Goal: Task Accomplishment & Management: Manage account settings

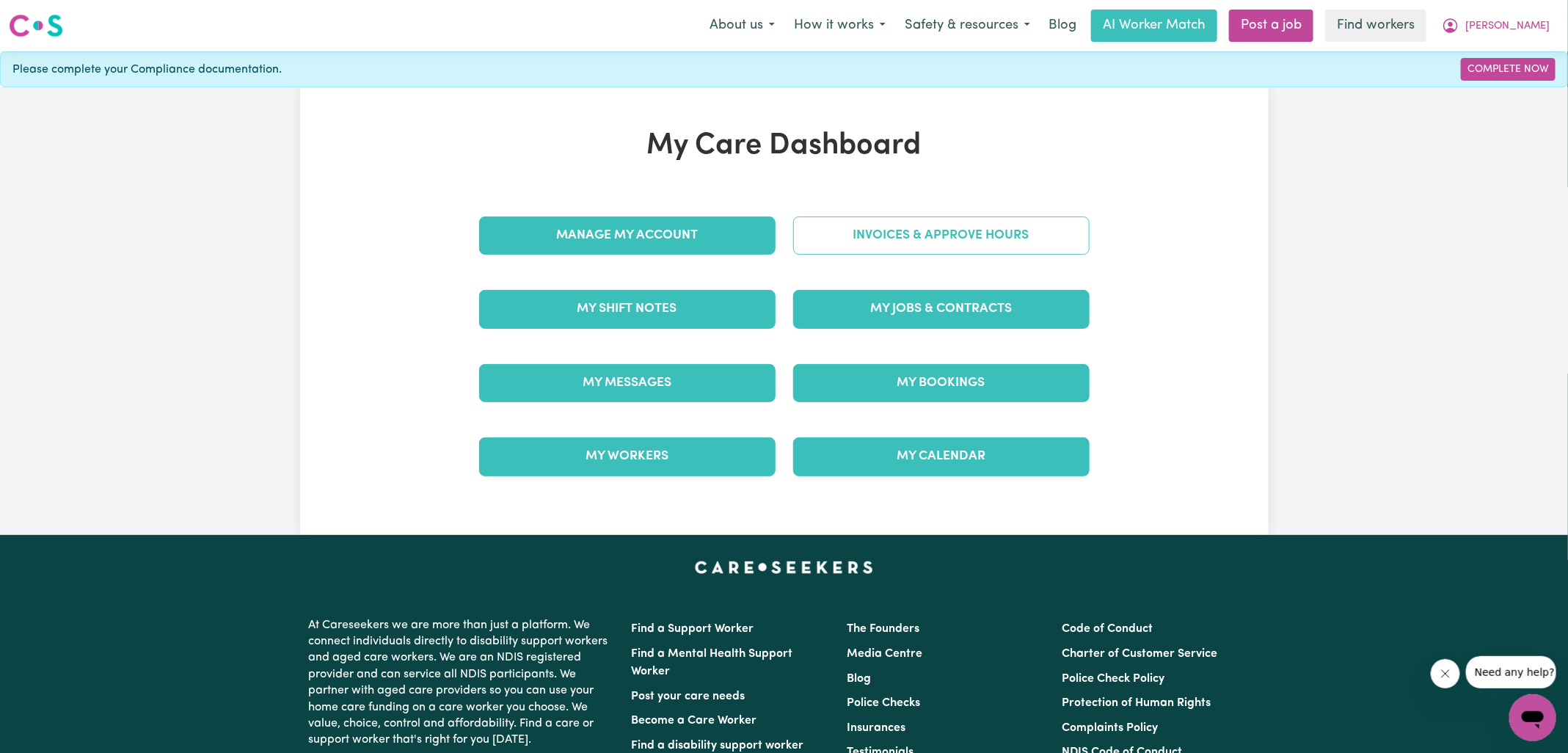
click at [846, 240] on link "Invoices & Approve Hours" at bounding box center [941, 235] width 296 height 38
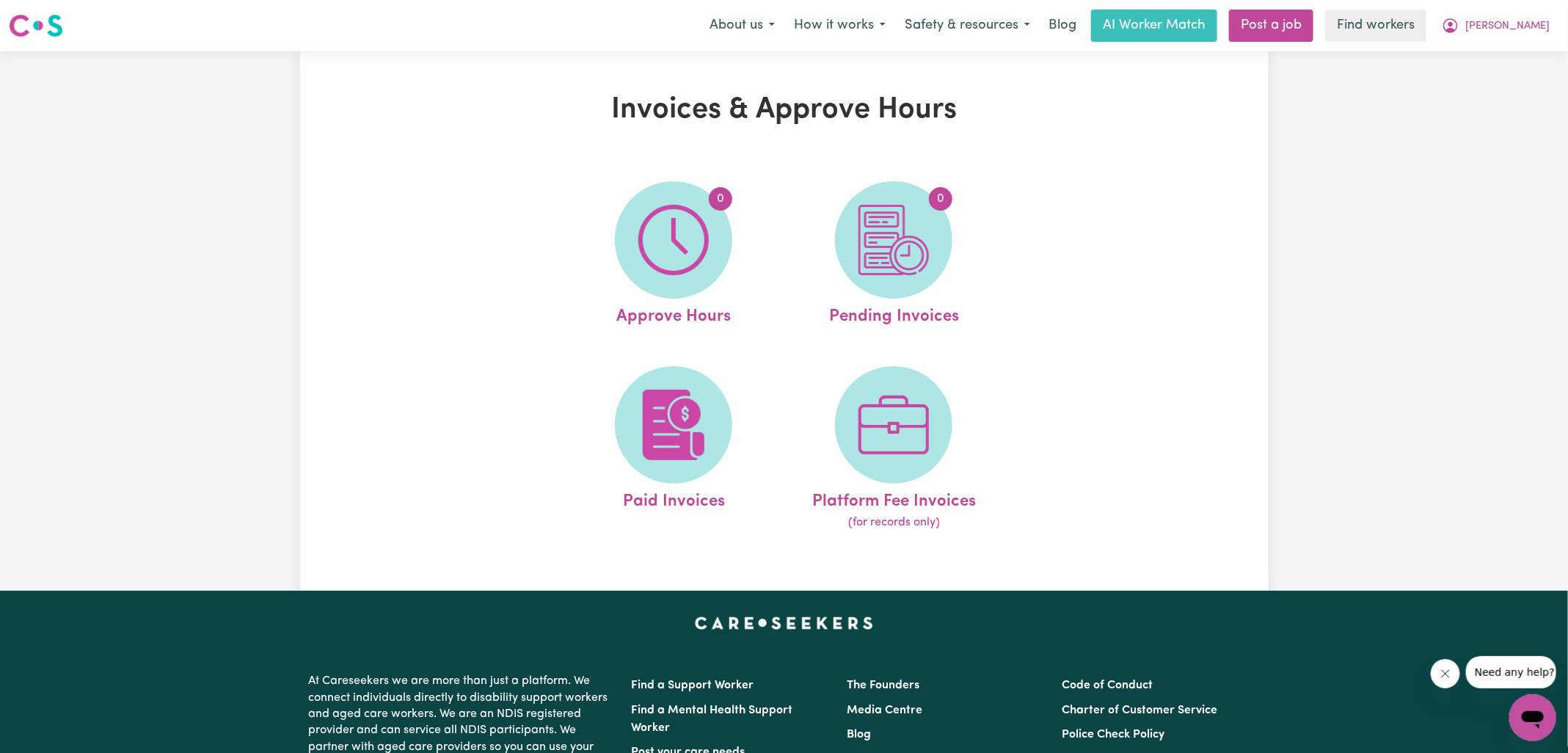
click at [707, 243] on img at bounding box center [673, 240] width 70 height 70
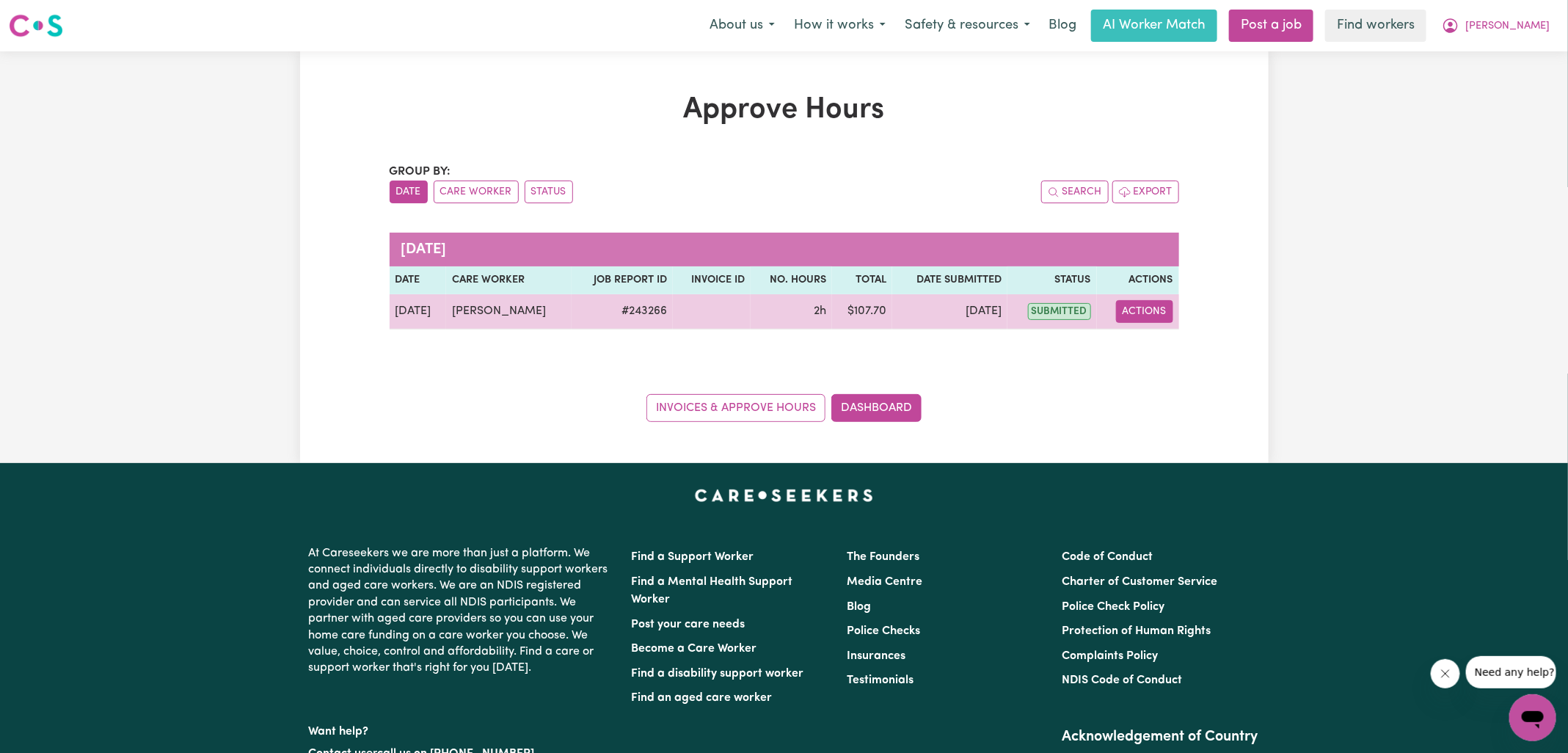
click at [1140, 308] on button "Actions" at bounding box center [1145, 311] width 57 height 23
click at [1163, 352] on link "View Job Report" at bounding box center [1176, 345] width 126 height 29
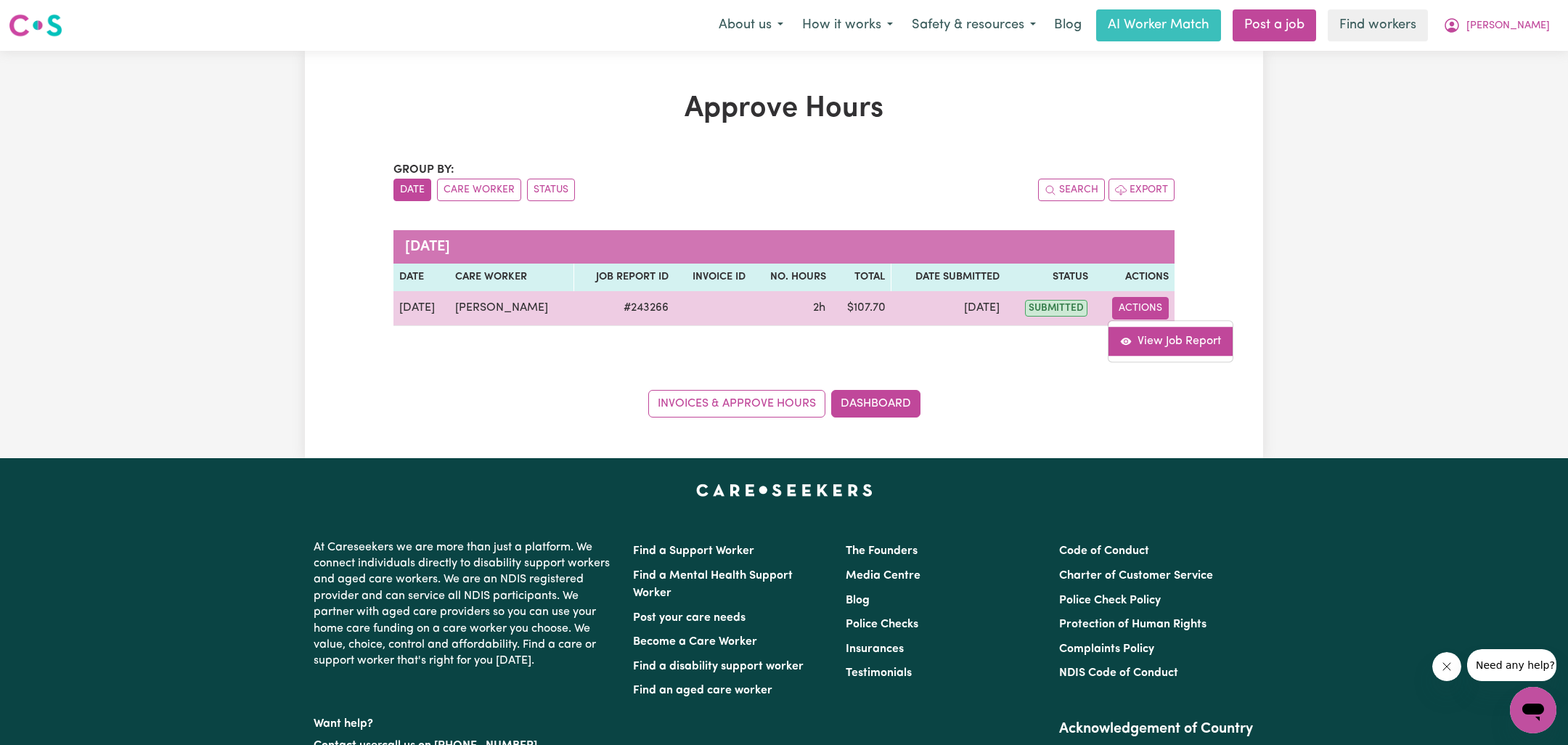
select select "pm"
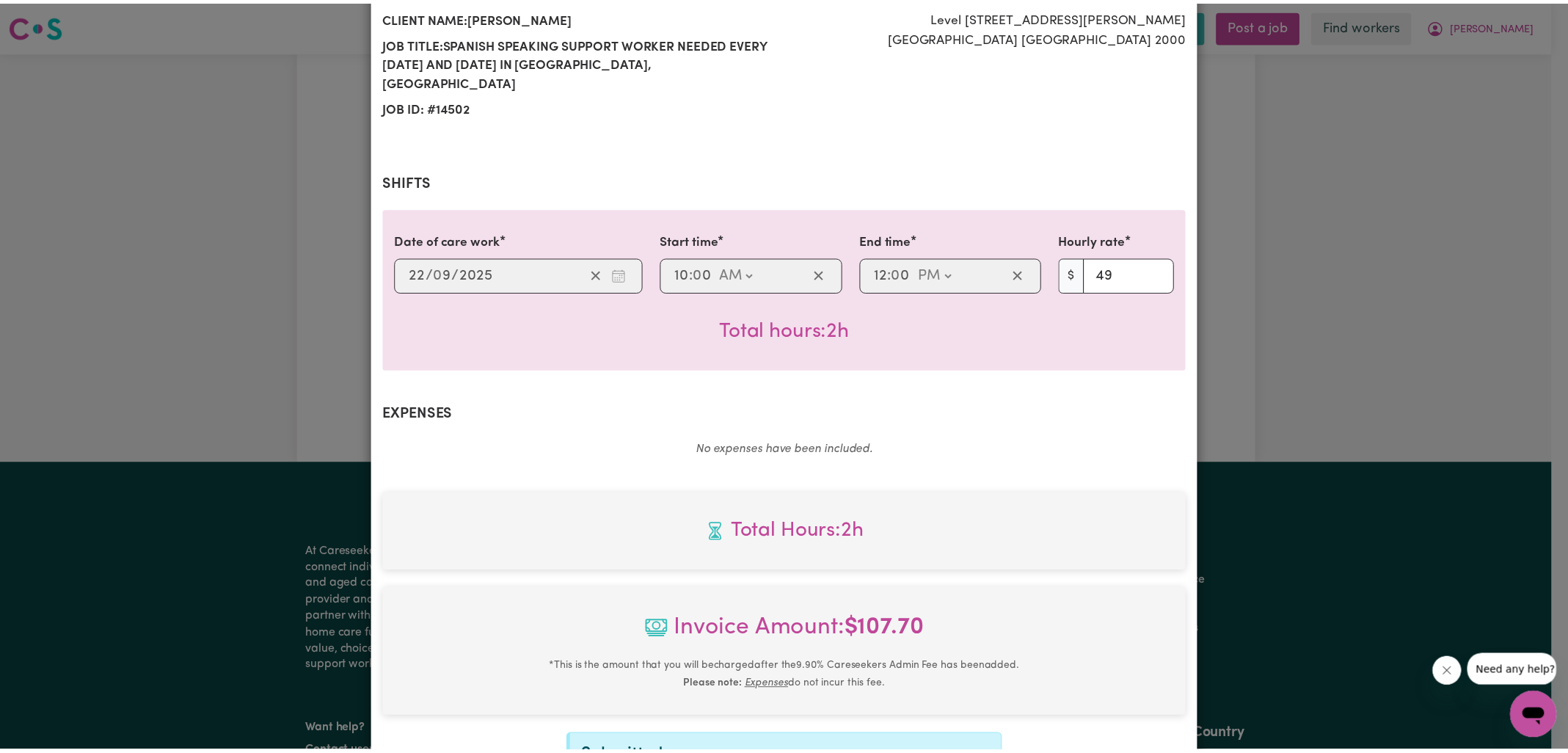
scroll to position [396, 0]
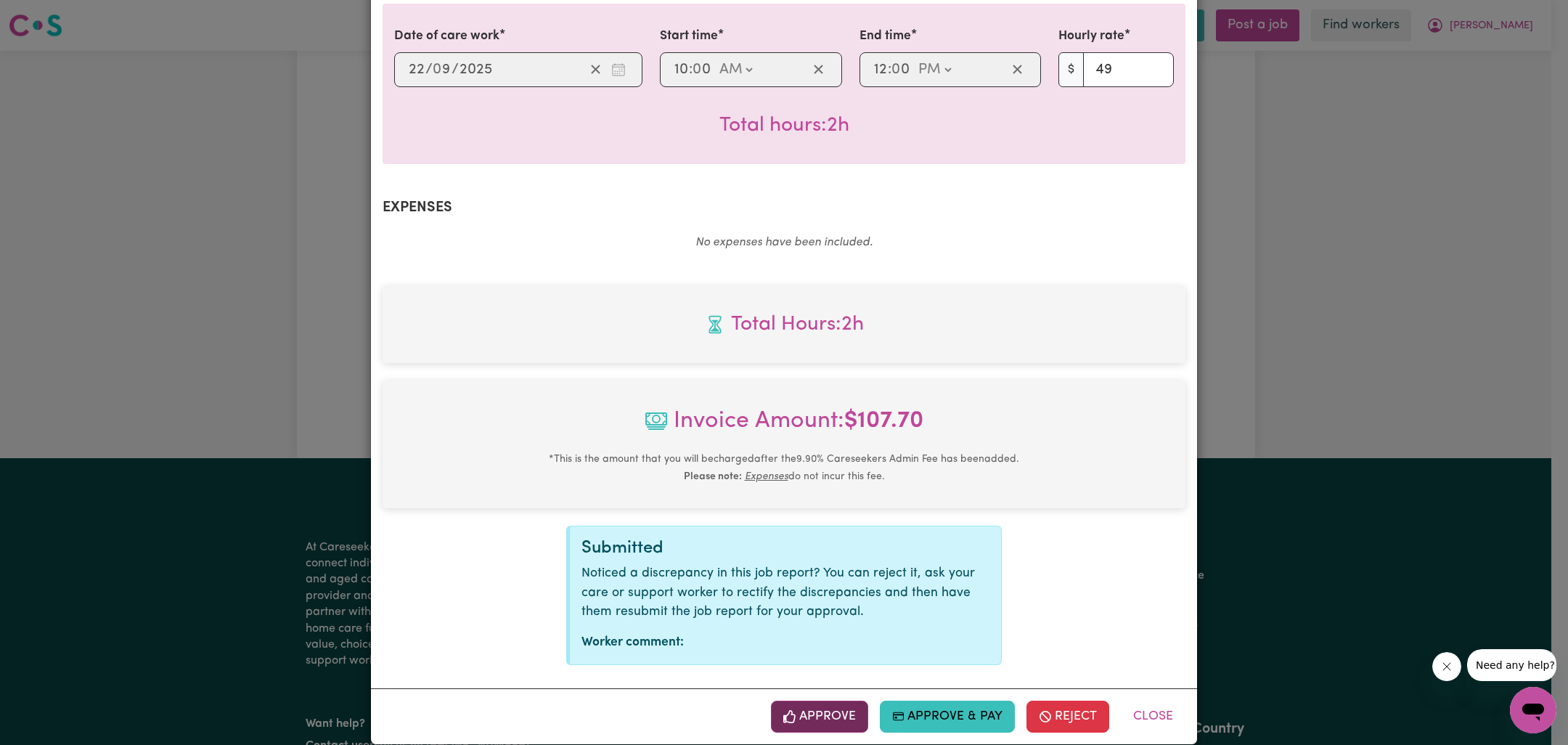
click at [825, 701] on button "Approve" at bounding box center [820, 717] width 97 height 32
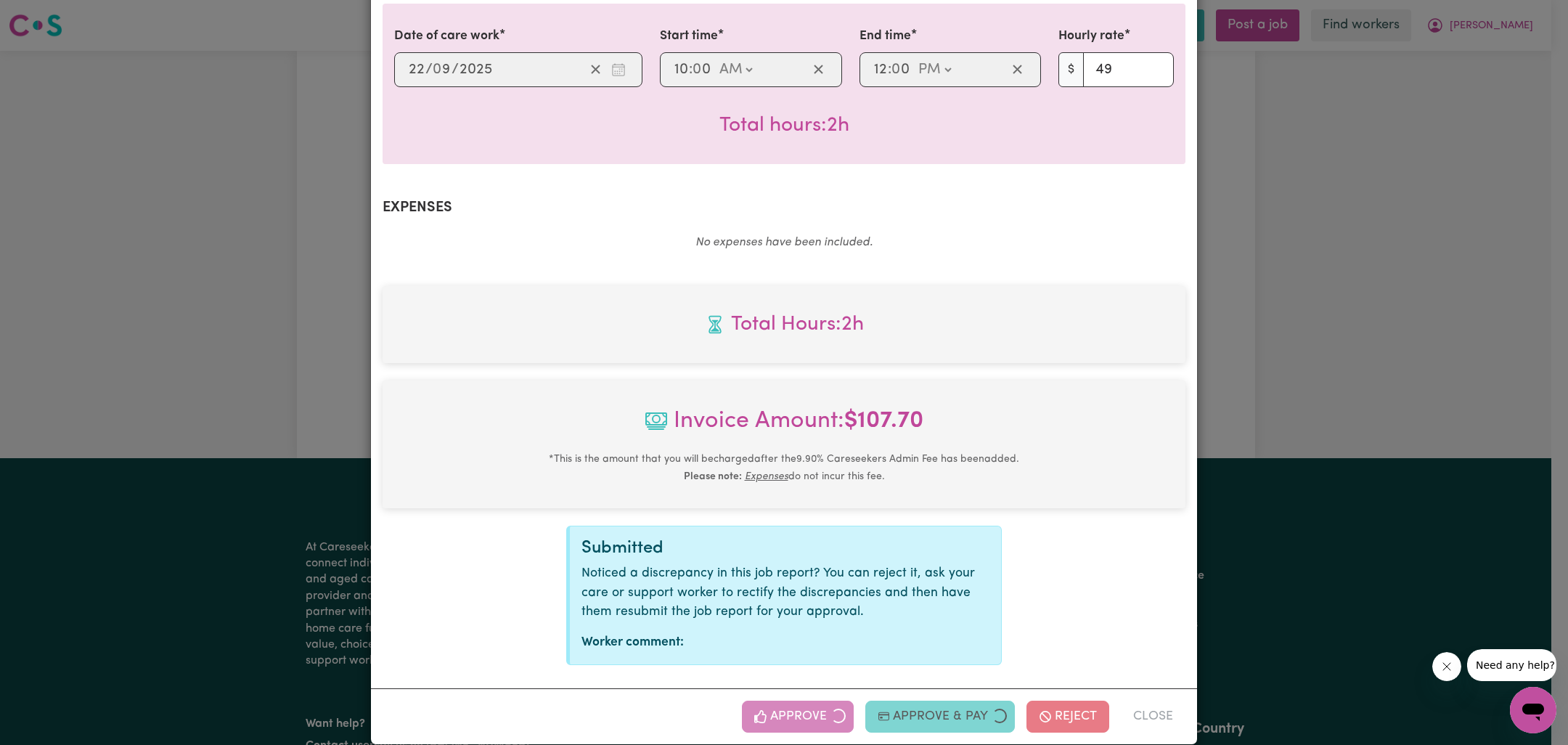
click at [1252, 384] on div "Job Report # 243266 - [PERSON_NAME] Summary Job report # 243266 Client name: [P…" at bounding box center [784, 372] width 1568 height 745
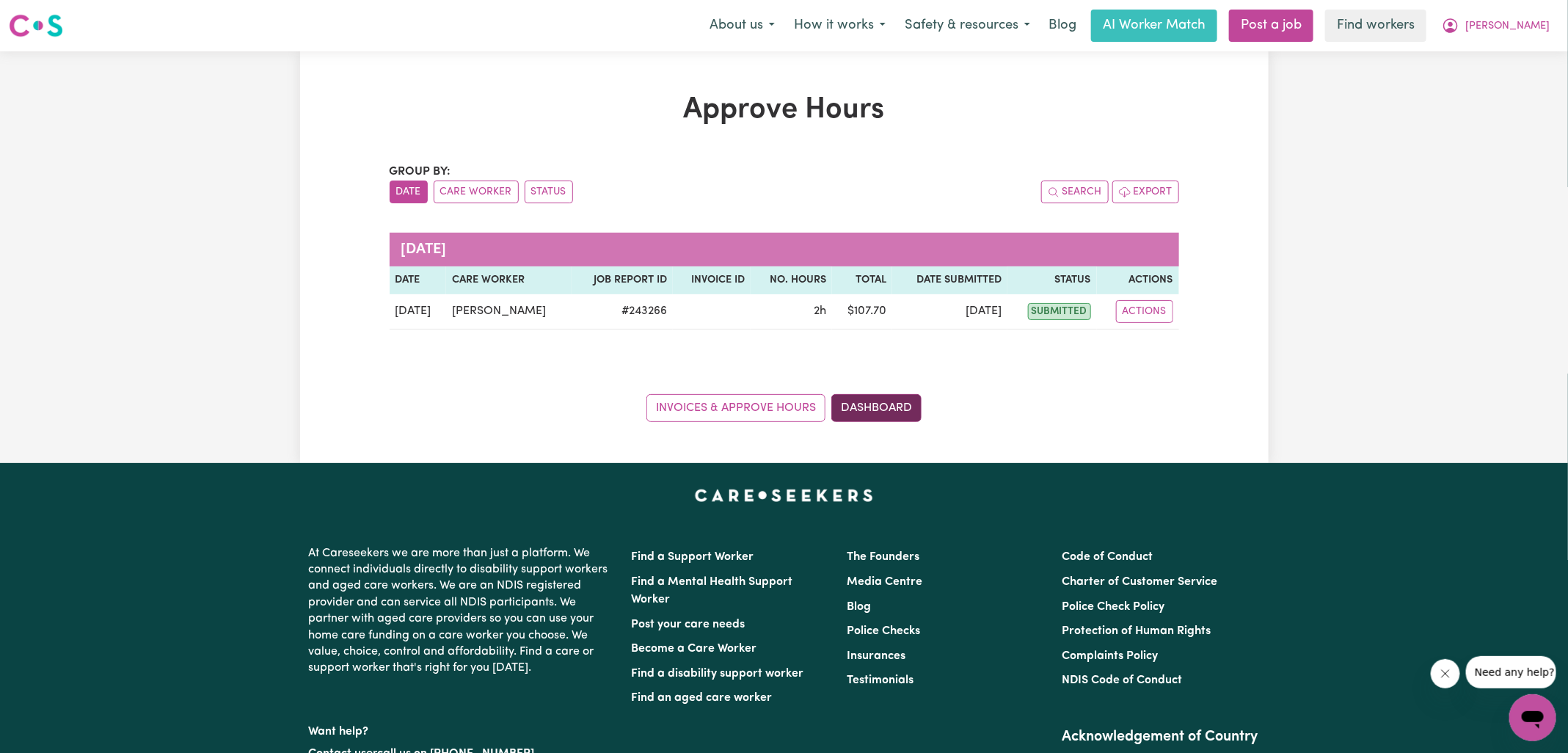
click at [859, 412] on link "Dashboard" at bounding box center [876, 407] width 90 height 28
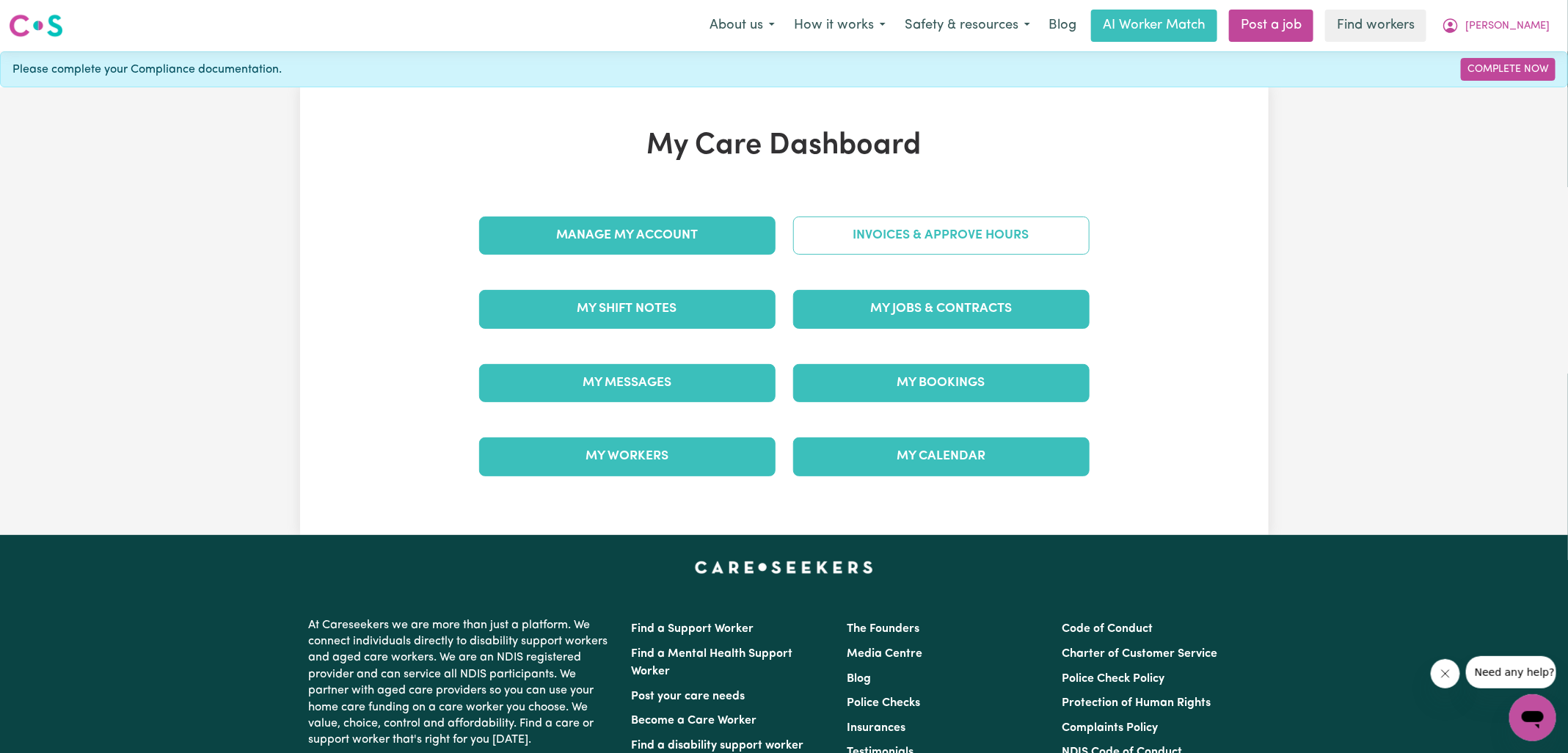
click at [881, 217] on link "Invoices & Approve Hours" at bounding box center [941, 235] width 296 height 38
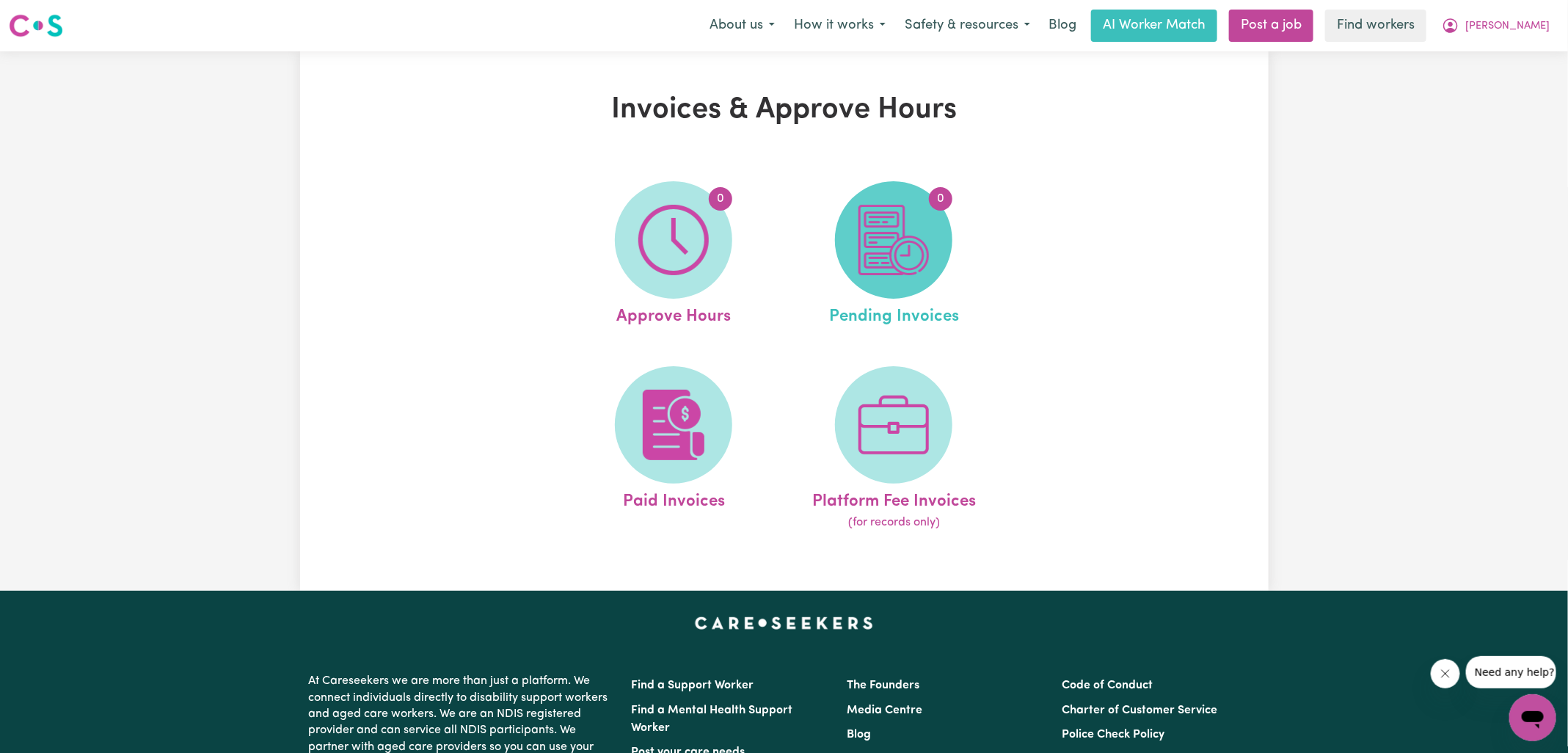
click at [895, 246] on img at bounding box center [894, 240] width 70 height 70
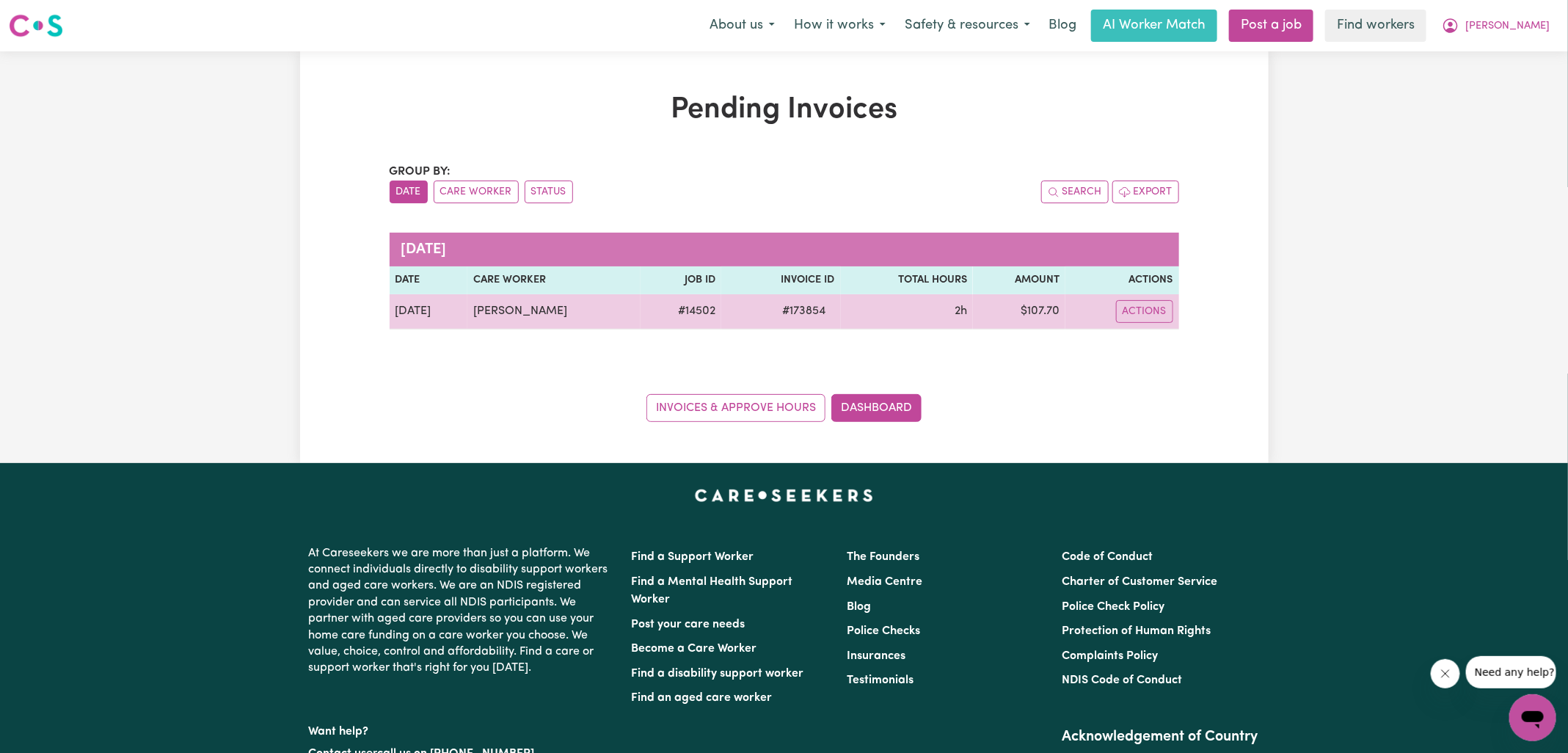
click at [835, 310] on span "# 173854" at bounding box center [804, 311] width 61 height 17
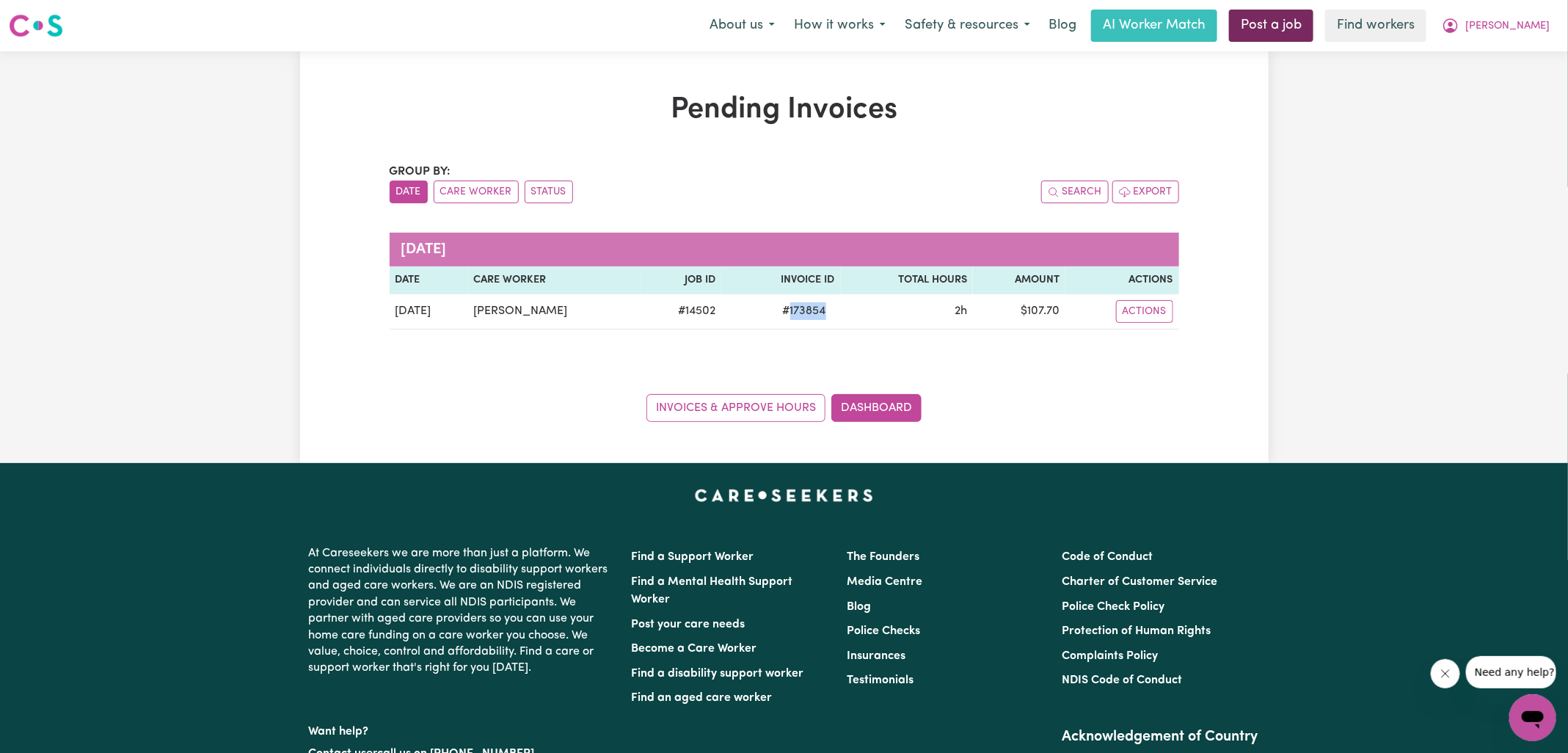
copy span "173854"
click at [1485, 24] on button "[PERSON_NAME]" at bounding box center [1496, 26] width 127 height 31
click at [1484, 98] on div "My Dashboard Logout" at bounding box center [1500, 70] width 117 height 57
click at [1486, 88] on link "Logout" at bounding box center [1500, 84] width 116 height 28
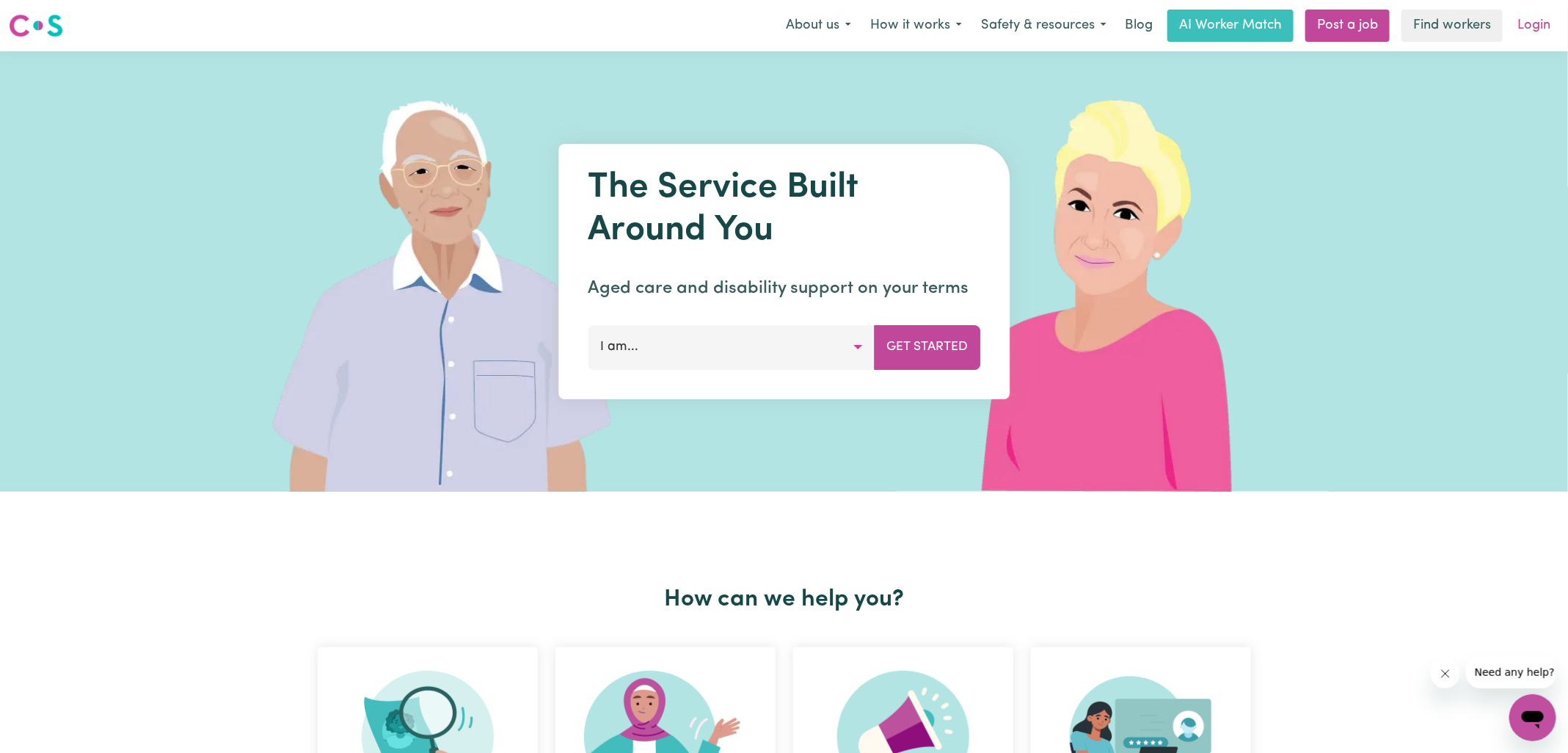
click at [1520, 32] on link "Login" at bounding box center [1534, 26] width 51 height 33
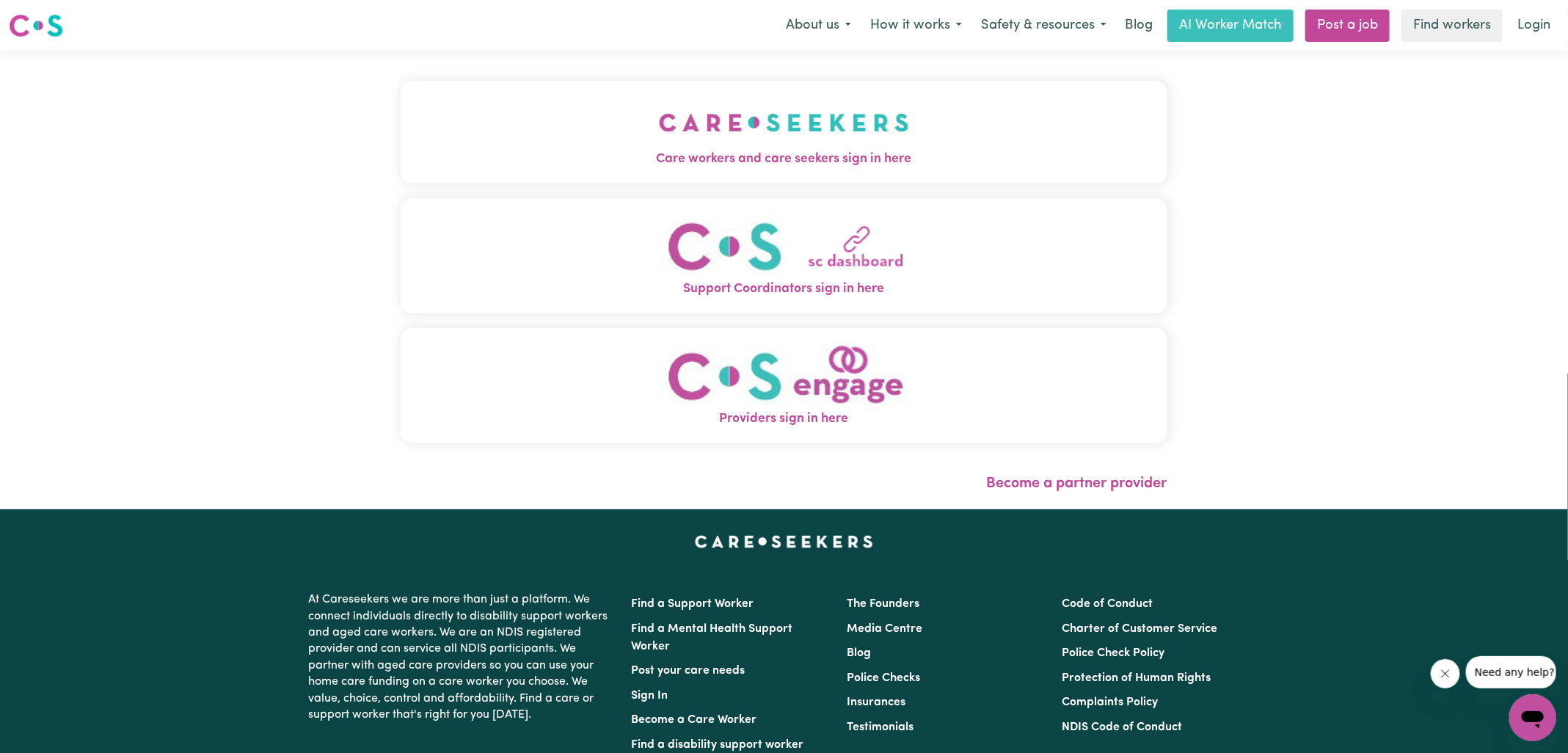
click at [692, 154] on span "Care workers and care seekers sign in here" at bounding box center [784, 159] width 767 height 19
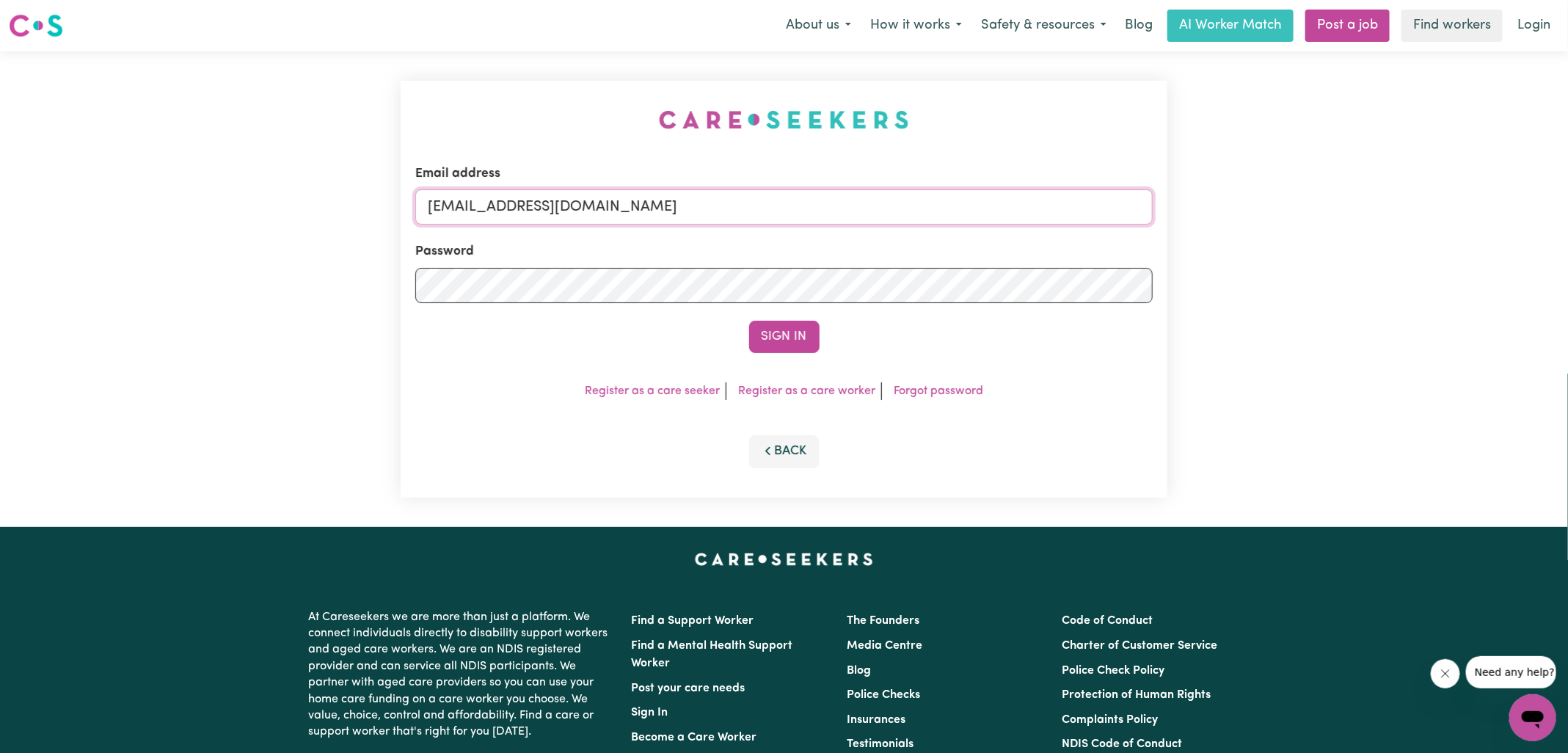
drag, startPoint x: 519, startPoint y: 205, endPoint x: 1322, endPoint y: 311, distance: 810.0
click at [1326, 305] on div "Email address [EMAIL_ADDRESS][DOMAIN_NAME] Password Sign In Register as a care …" at bounding box center [784, 289] width 1568 height 476
type input "[EMAIL_ADDRESS][DOMAIN_NAME]"
click at [749, 321] on button "Sign In" at bounding box center [784, 336] width 70 height 33
